Goal: Task Accomplishment & Management: Manage account settings

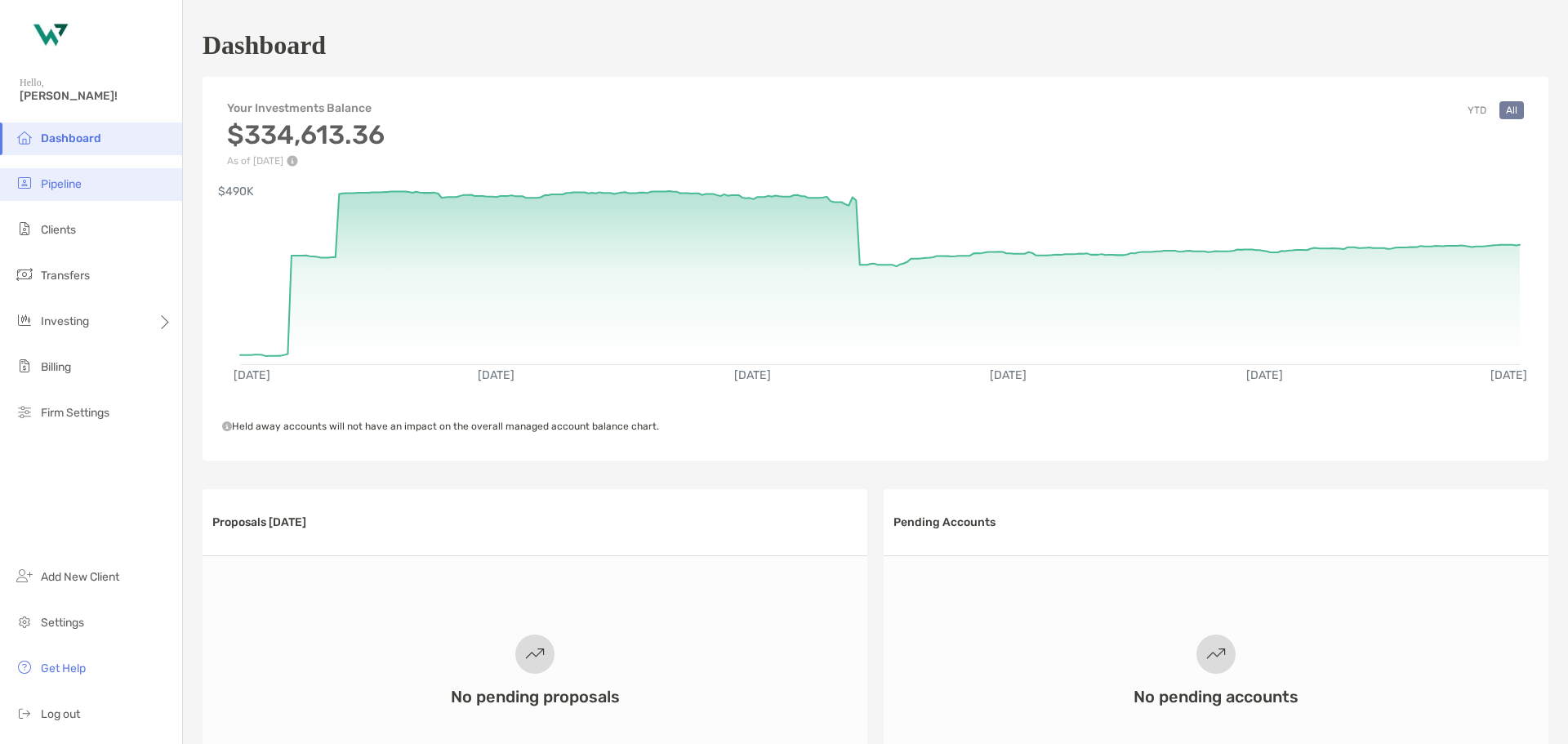
click at [72, 193] on li "Pipeline" at bounding box center [91, 184] width 182 height 33
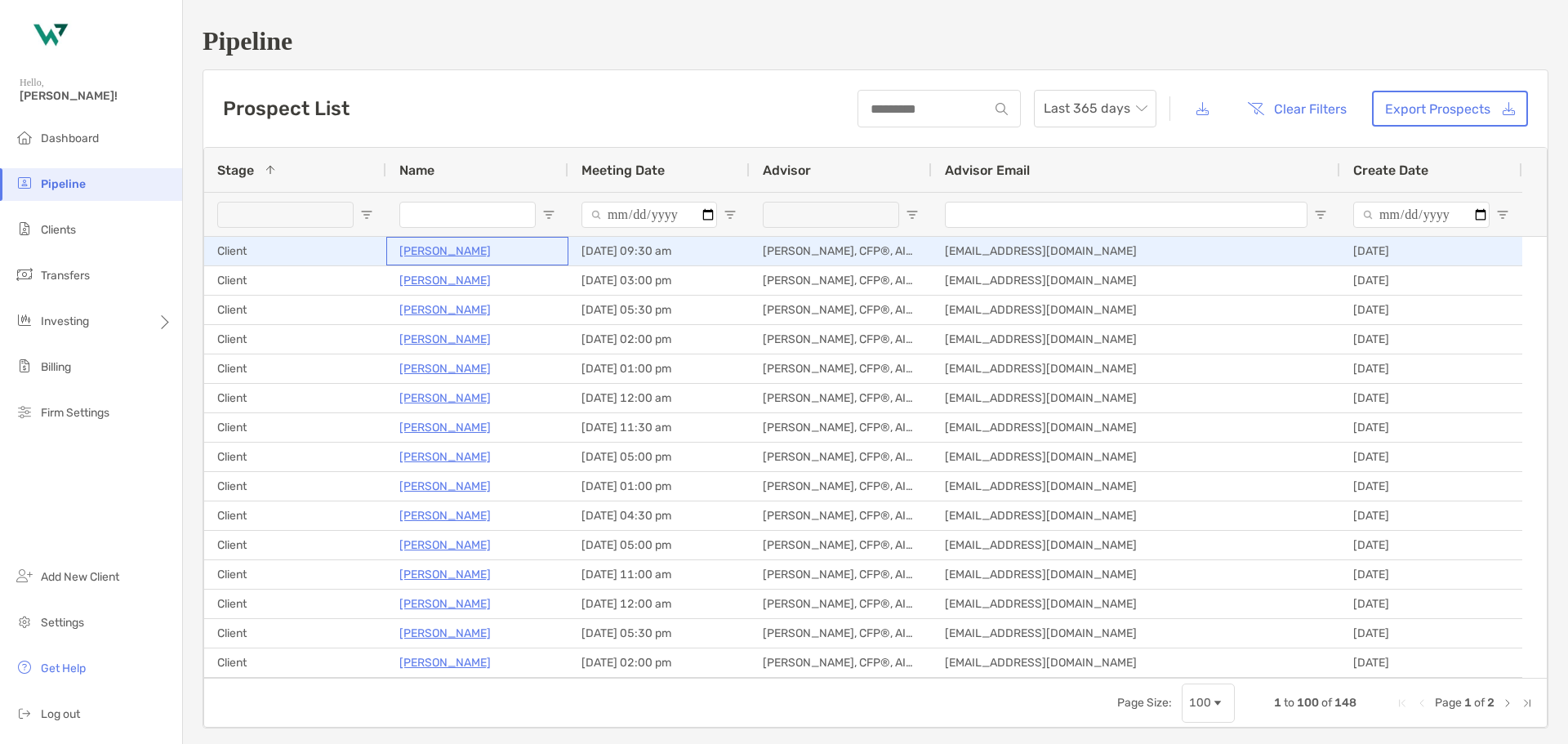
click at [440, 243] on p "[PERSON_NAME]" at bounding box center [444, 251] width 91 height 20
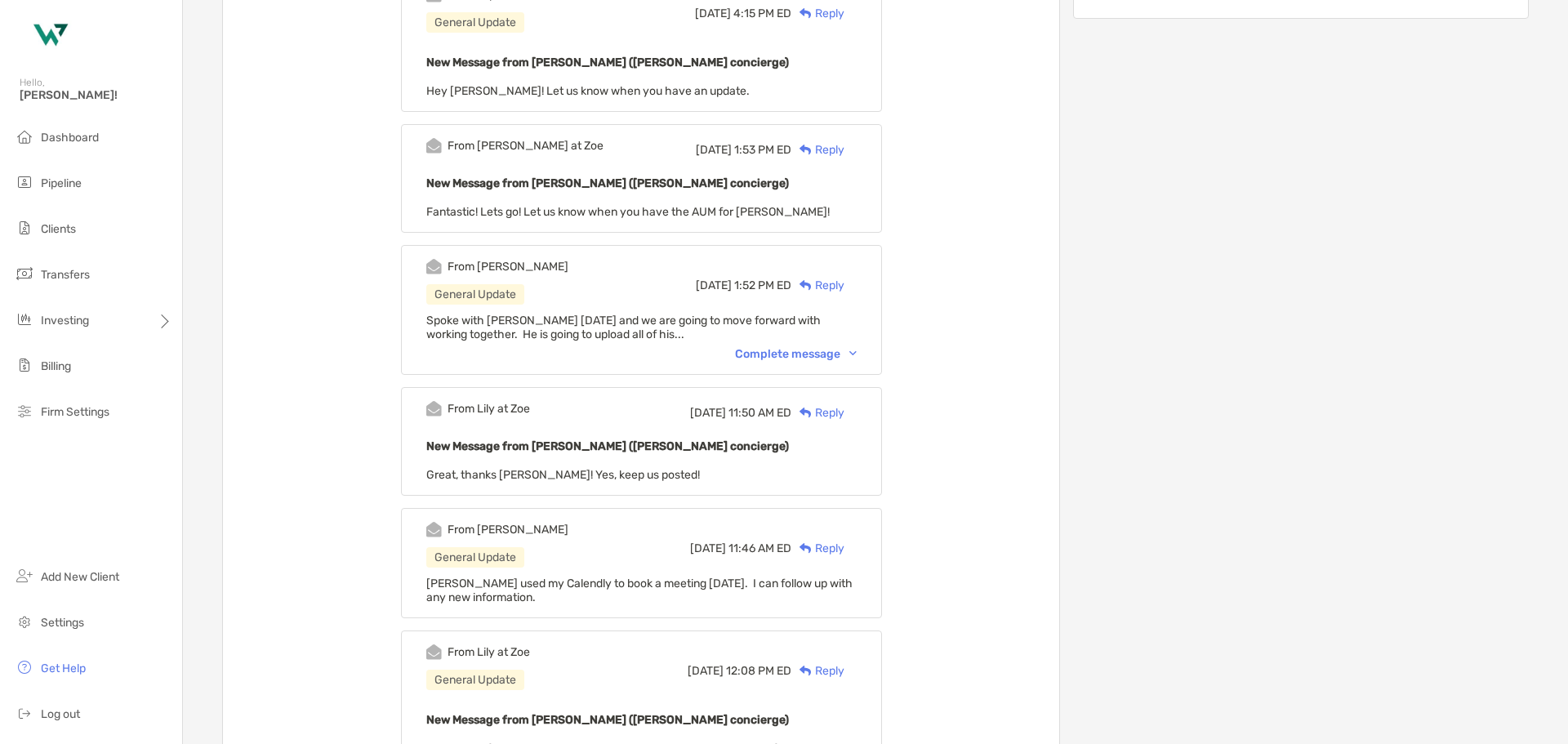
scroll to position [490, 0]
click at [781, 355] on div "Complete message" at bounding box center [796, 352] width 122 height 14
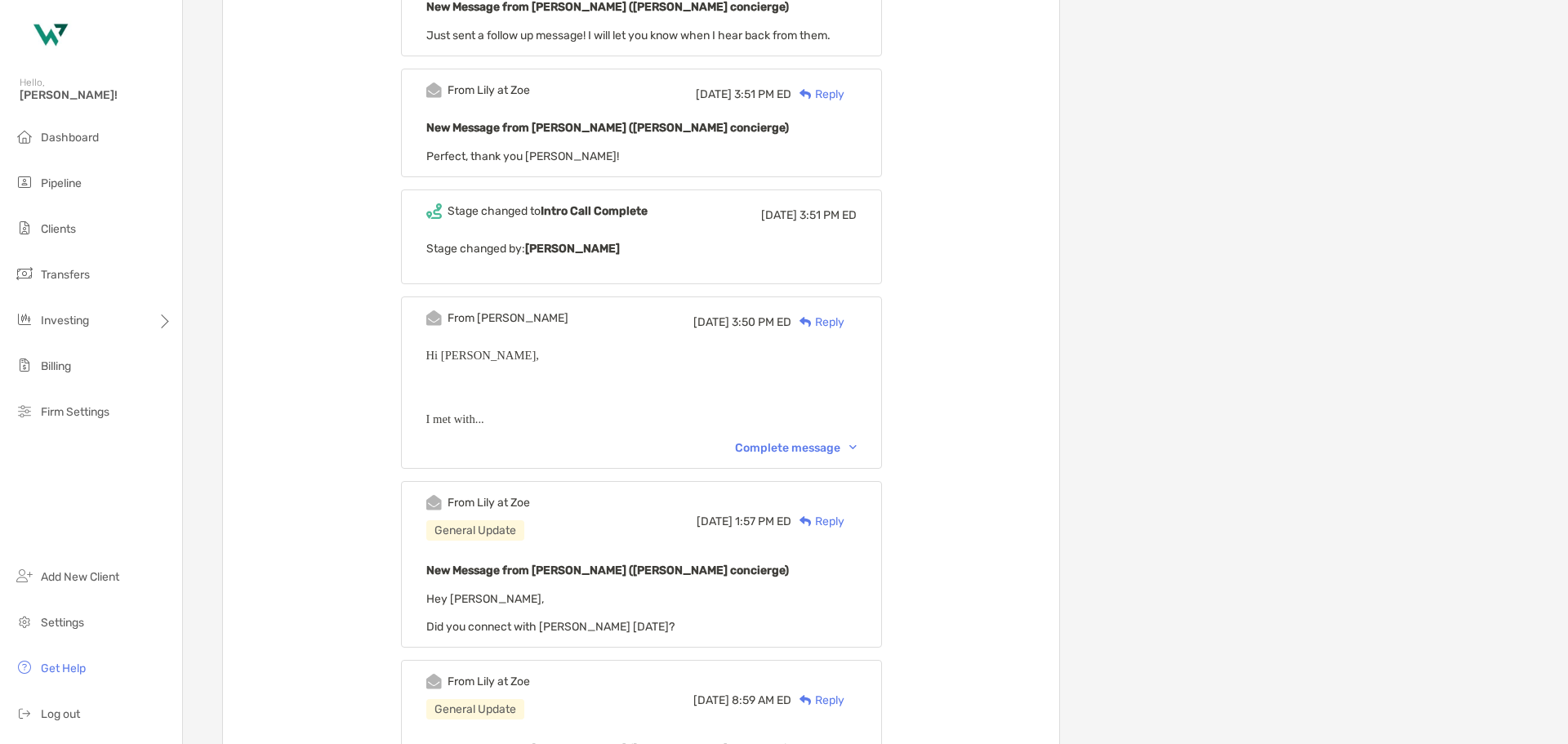
scroll to position [1225, 0]
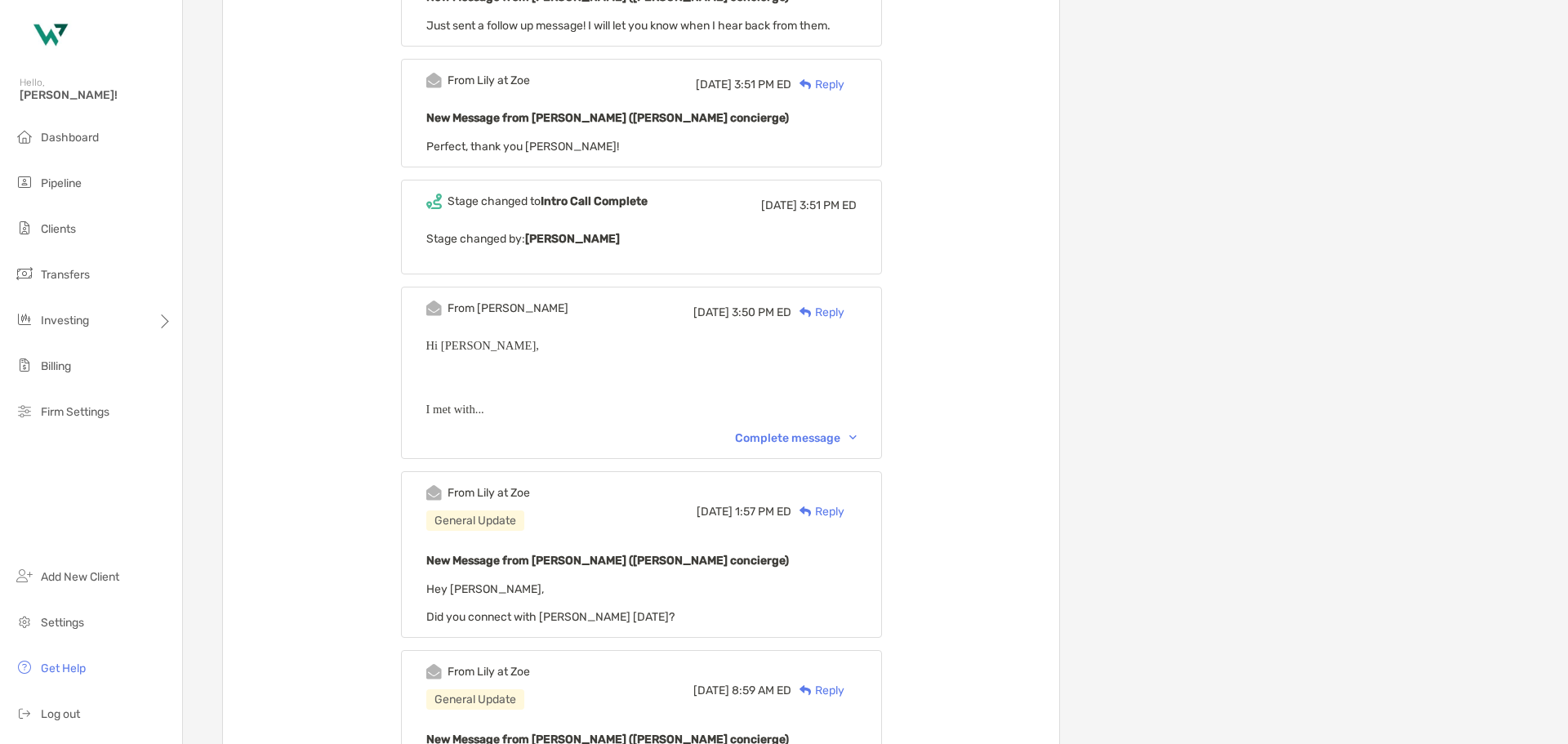
click at [805, 439] on div "Complete message" at bounding box center [796, 438] width 122 height 14
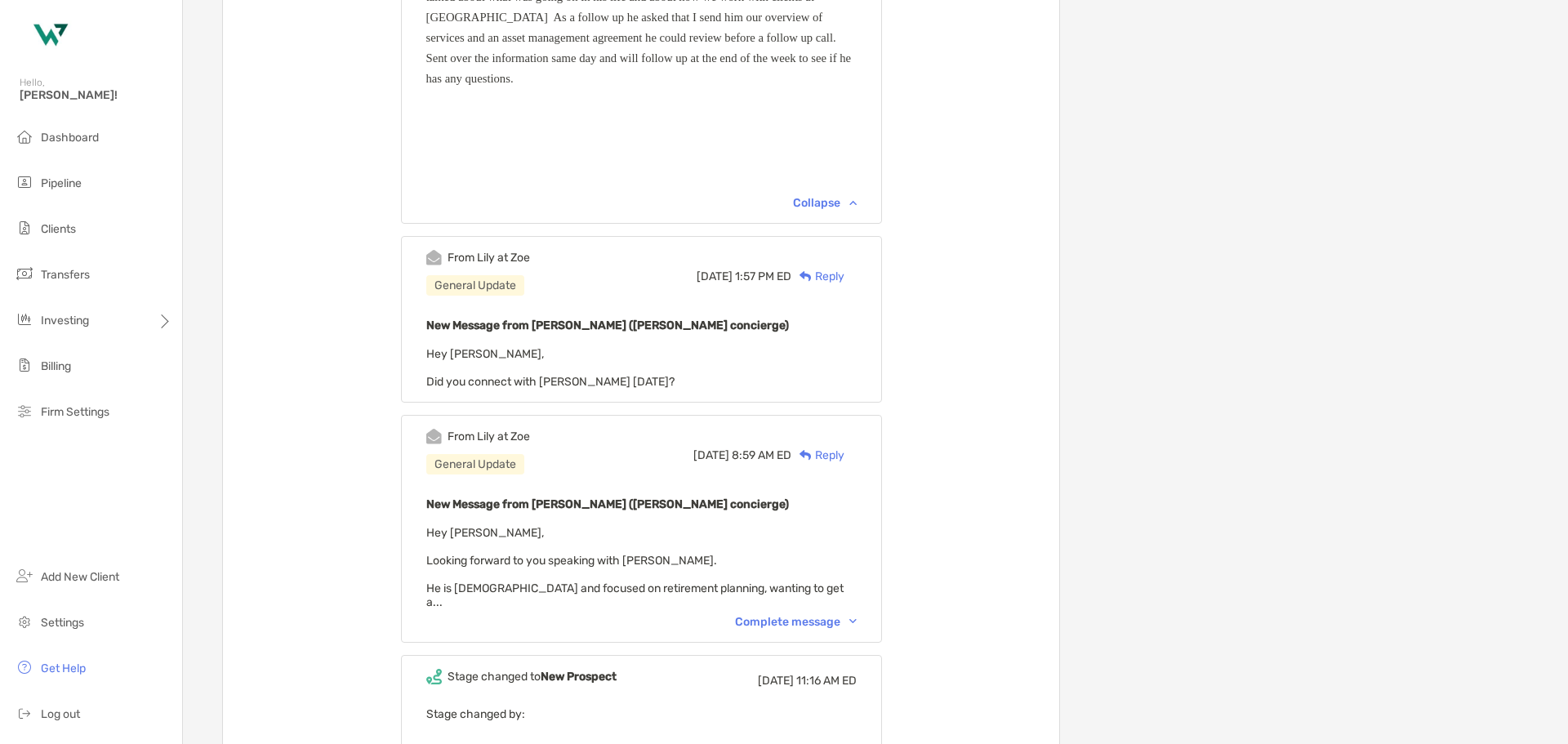
scroll to position [1715, 0]
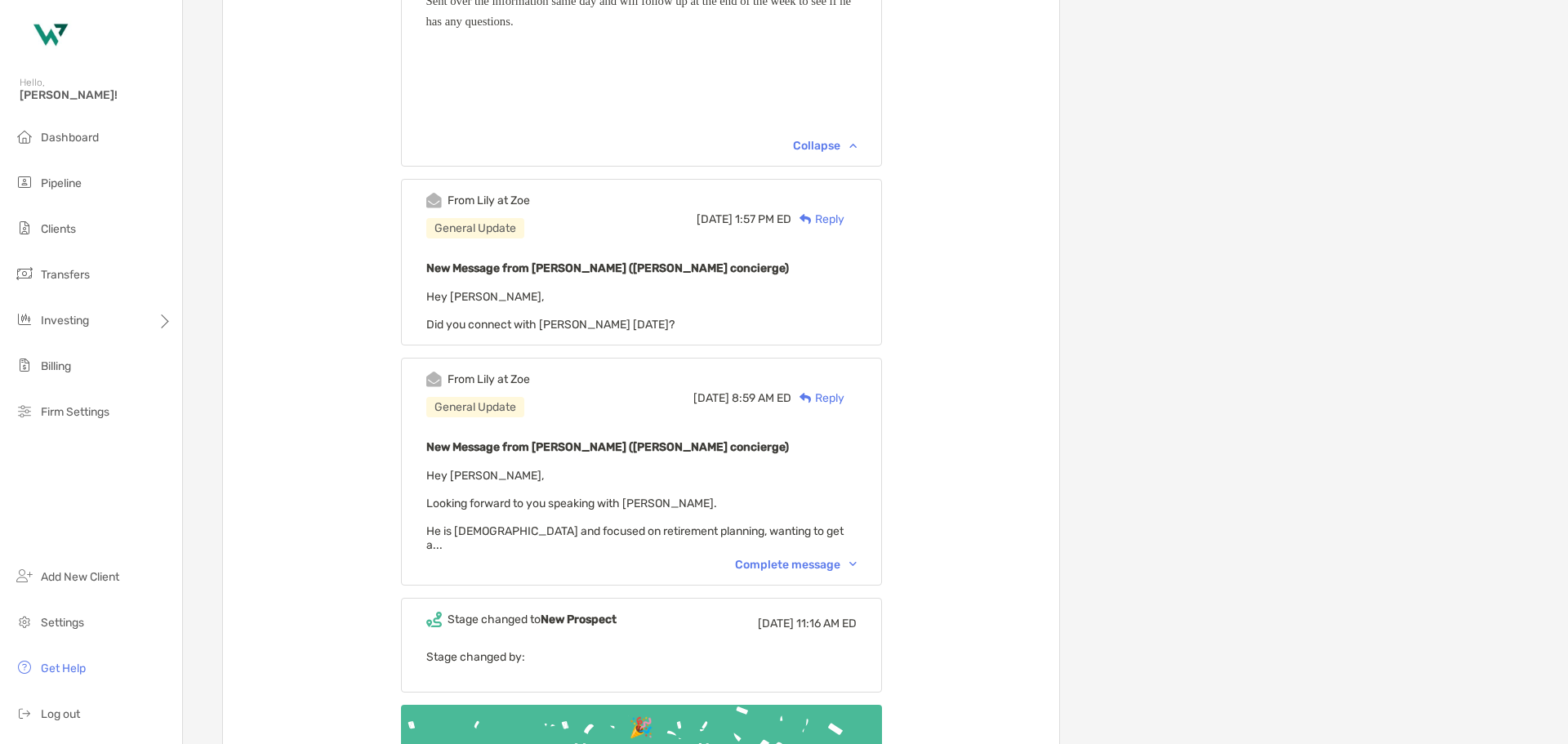
click at [784, 558] on div "Complete message" at bounding box center [796, 565] width 122 height 14
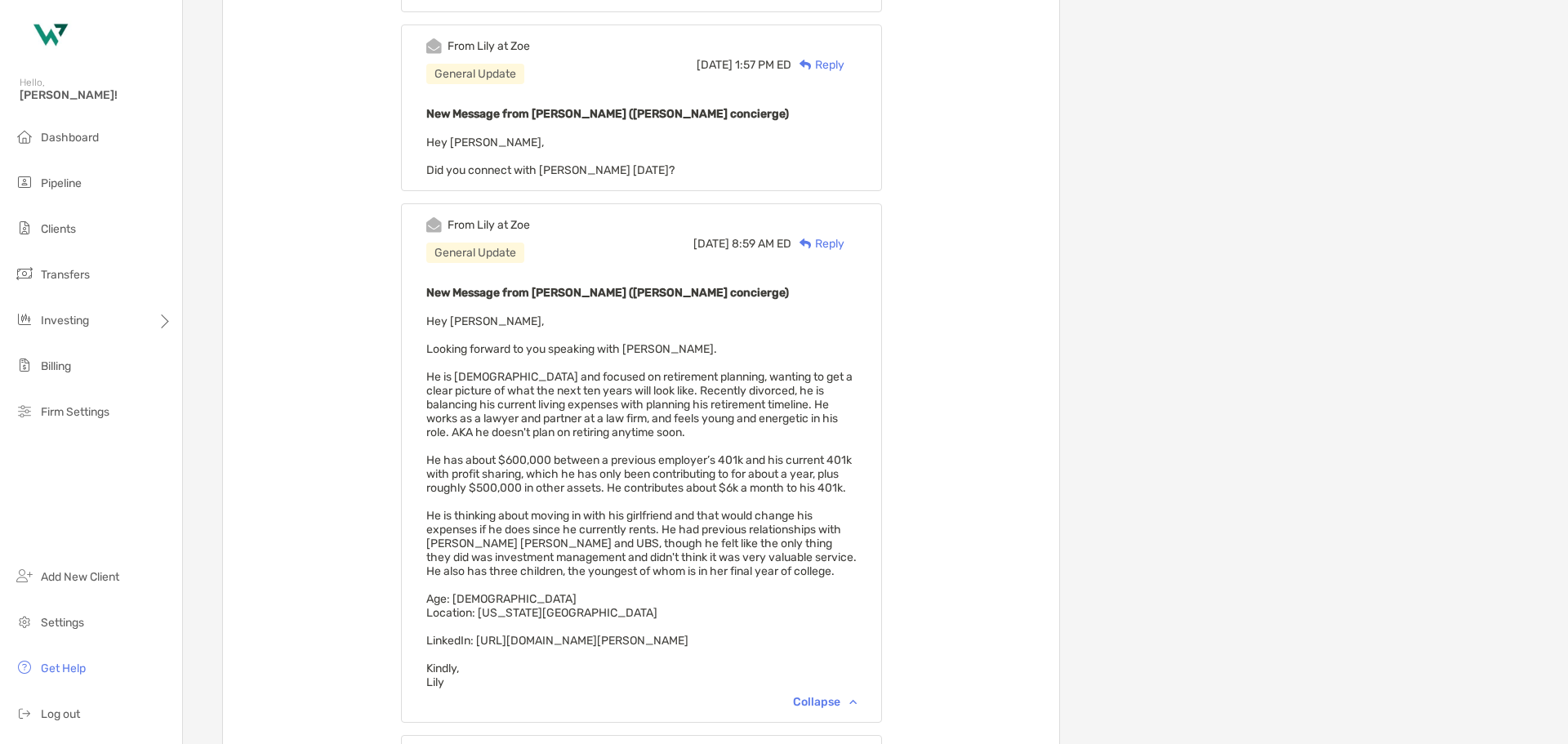
scroll to position [1878, 0]
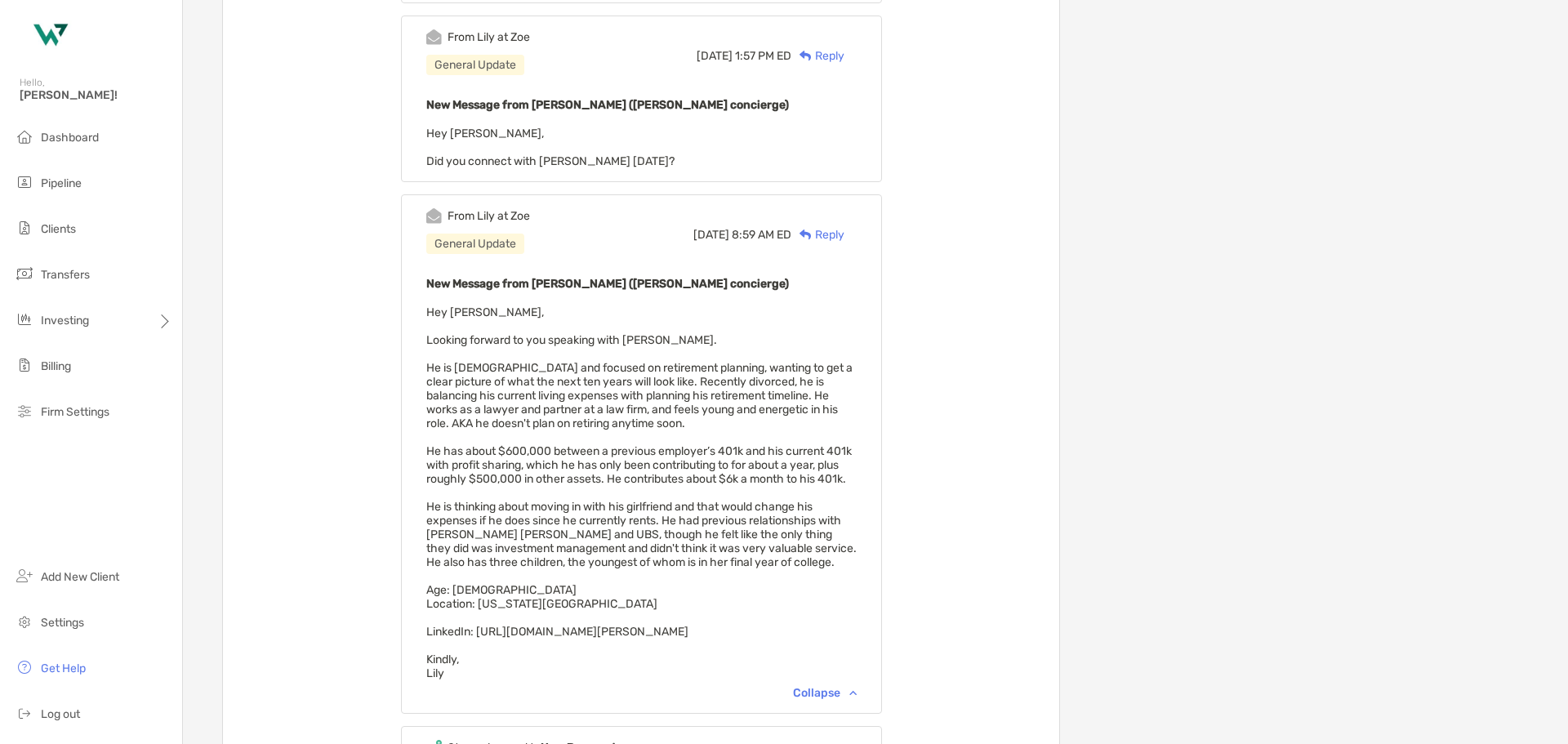
drag, startPoint x: 801, startPoint y: 627, endPoint x: 451, endPoint y: 348, distance: 448.1
click at [451, 348] on div "New Message from Lily Kraus (Zoe concierge) Hey Mike, Looking forward to you sp…" at bounding box center [641, 477] width 430 height 407
copy span "He is 58 years old and focused on retirement planning, wanting to get a clear p…"
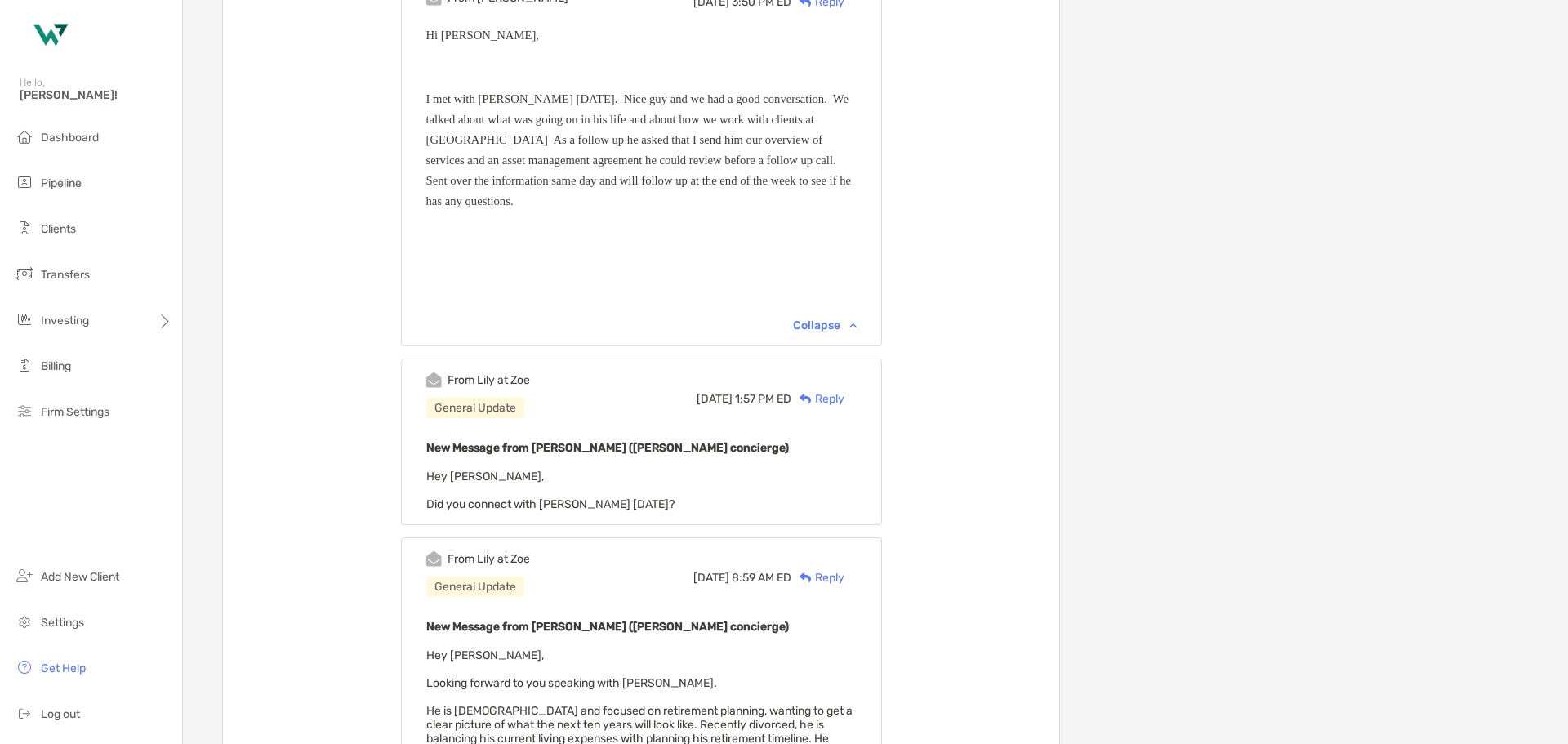
scroll to position [1388, 0]
